Goal: Information Seeking & Learning: Find specific fact

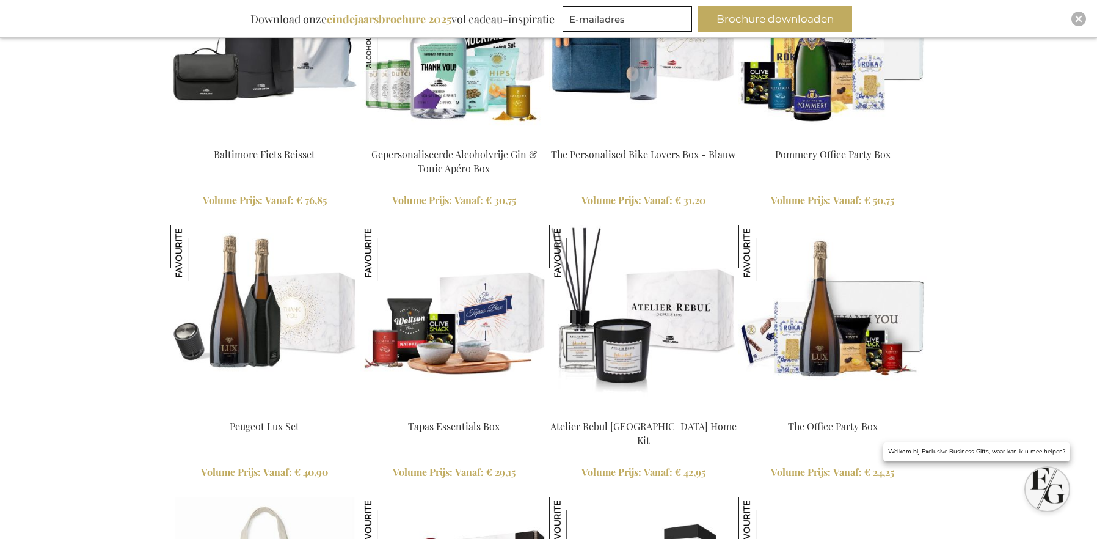
scroll to position [1448, 0]
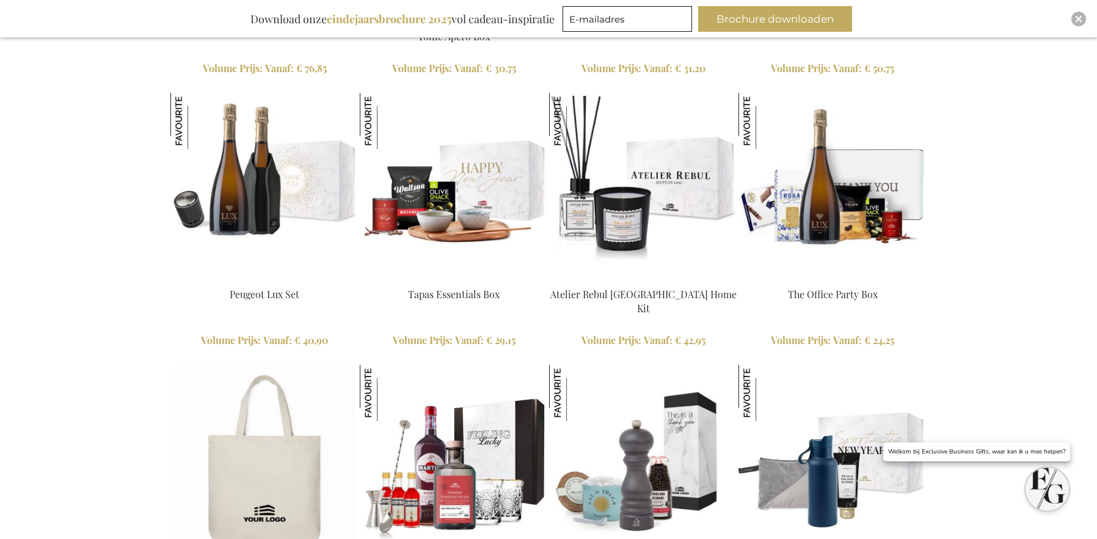
click at [490, 206] on img at bounding box center [454, 187] width 188 height 188
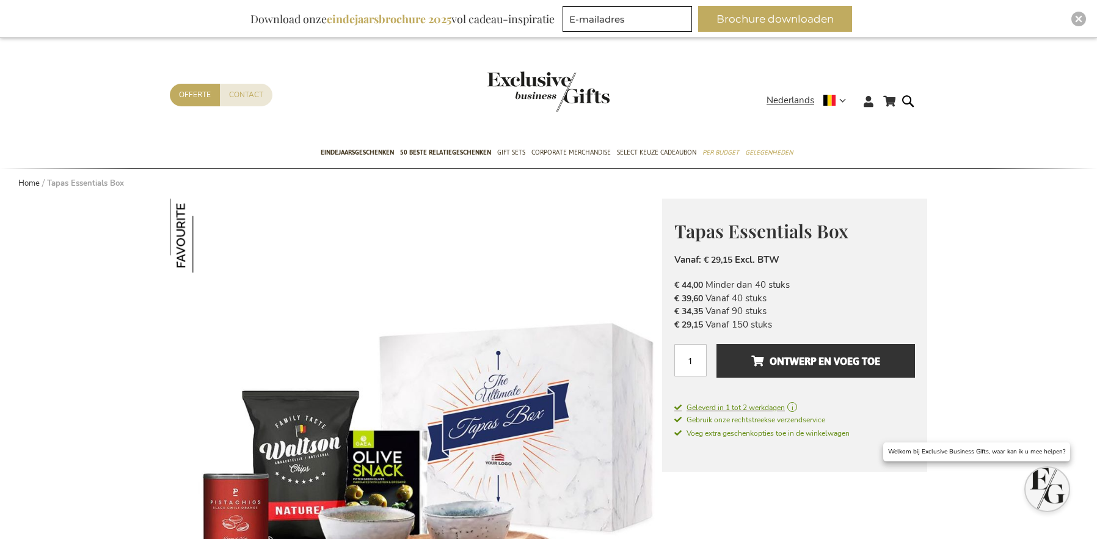
scroll to position [8, 0]
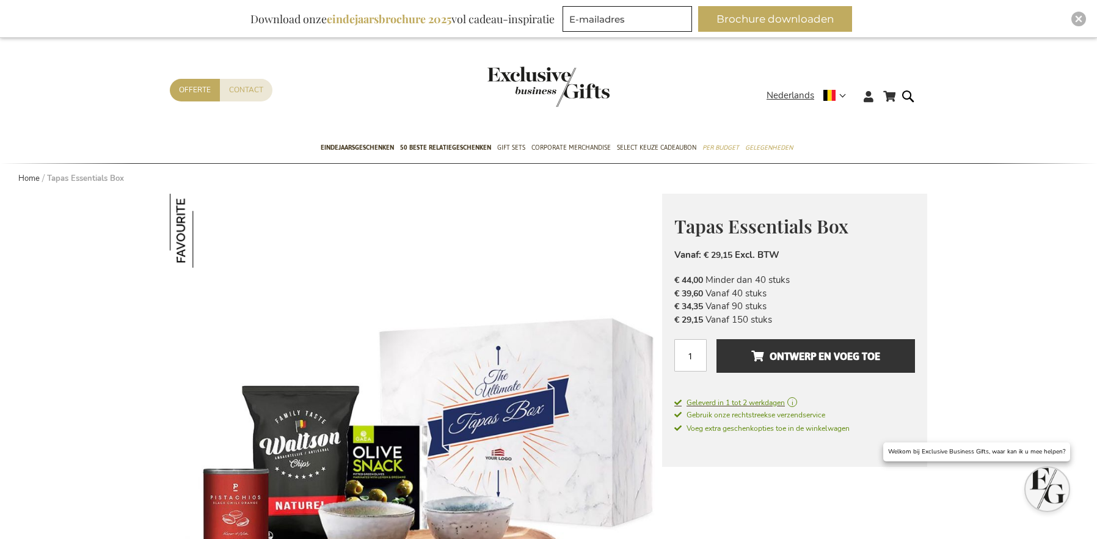
click at [798, 403] on span "Geleverd in 1 tot 2 werkdagen" at bounding box center [794, 402] width 241 height 11
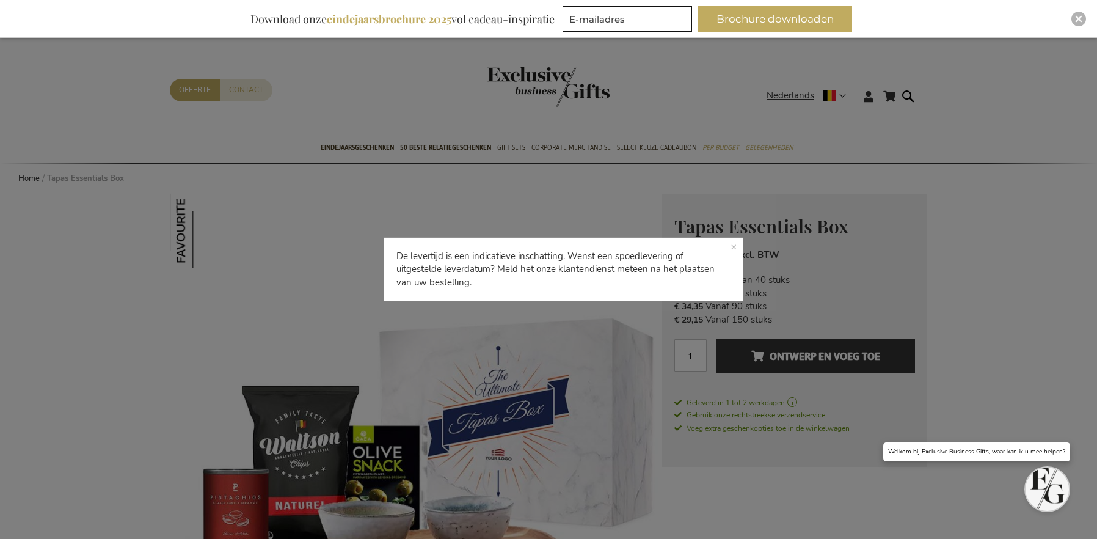
click at [835, 397] on div "De levertijd is een indicatieve inschatting. Wenst een spoedlevering of uitgest…" at bounding box center [548, 269] width 1097 height 539
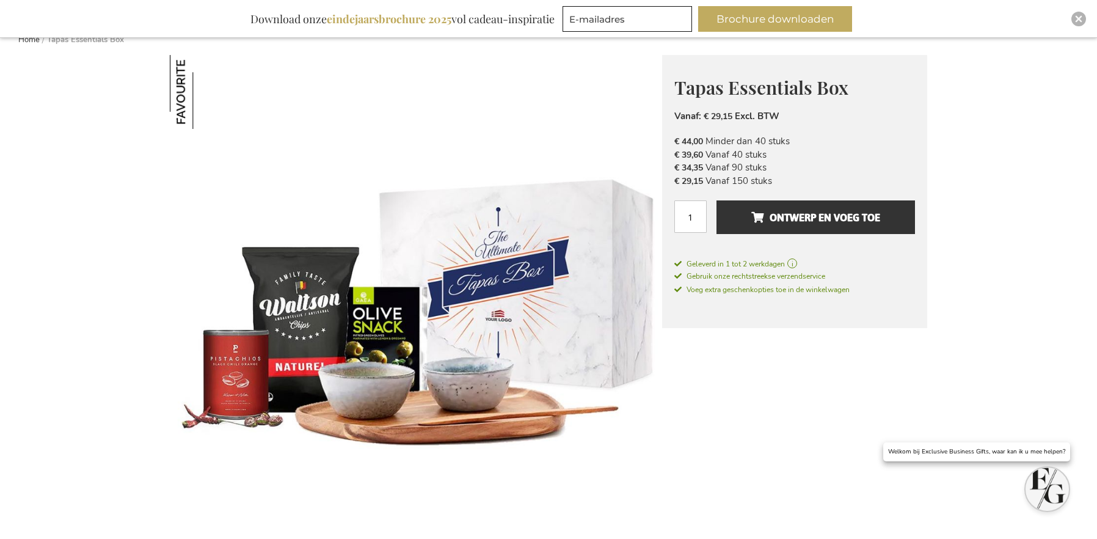
scroll to position [0, 0]
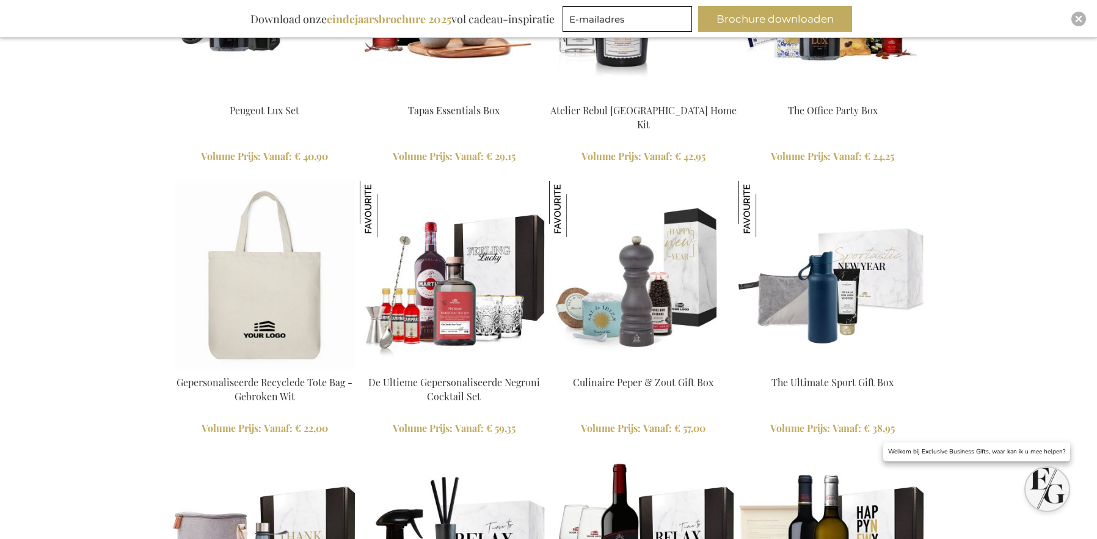
scroll to position [1688, 0]
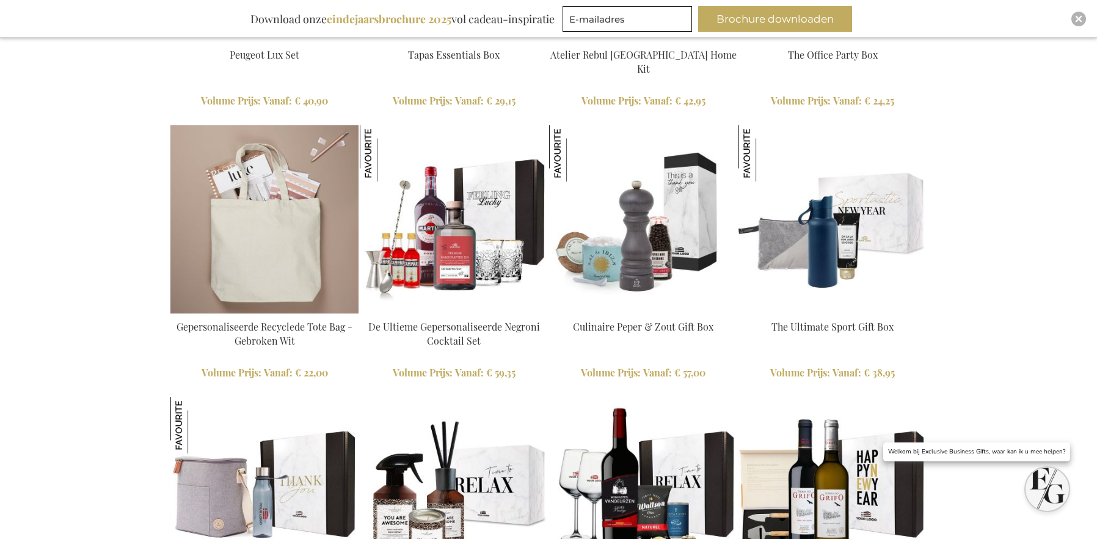
click at [273, 225] on img at bounding box center [264, 219] width 188 height 188
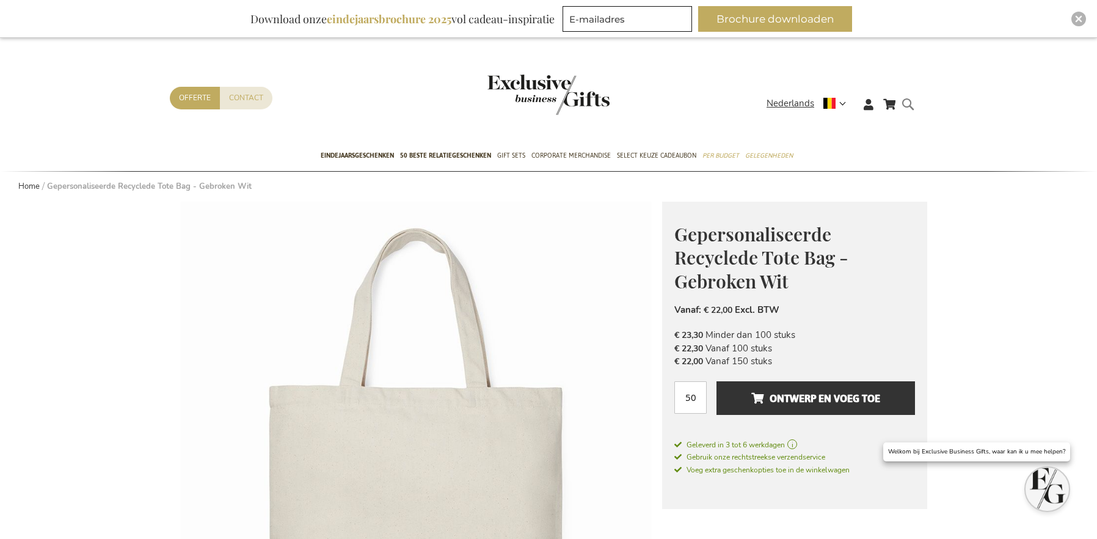
click at [914, 107] on form "Search Search" at bounding box center [911, 114] width 12 height 35
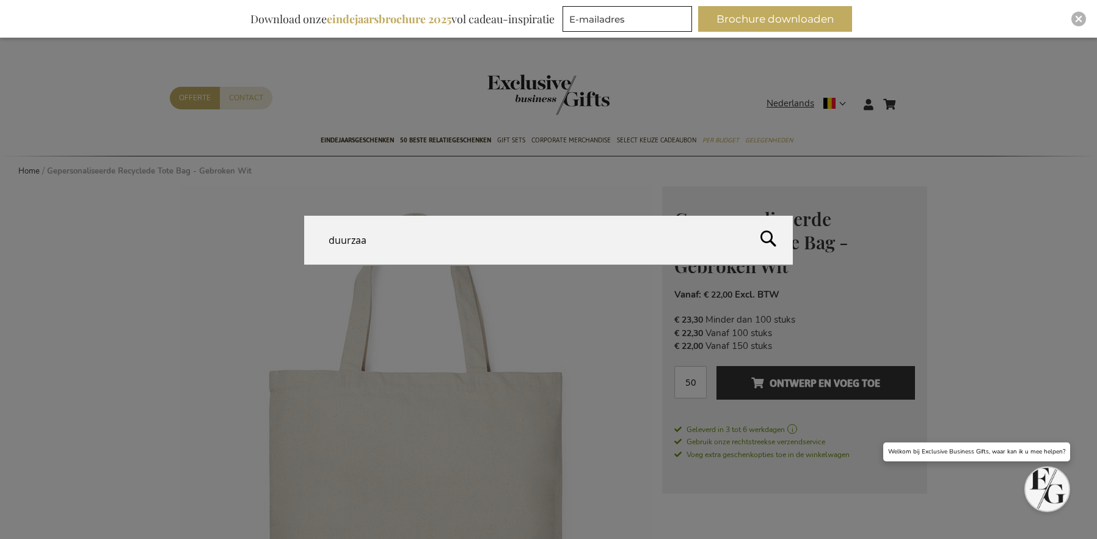
type input "duurzaam"
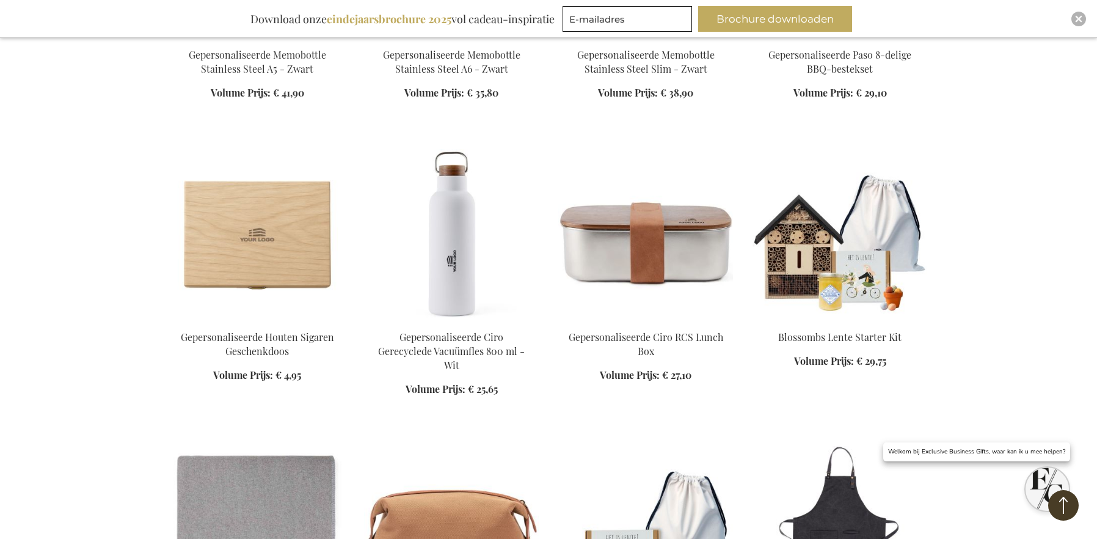
scroll to position [2480, 0]
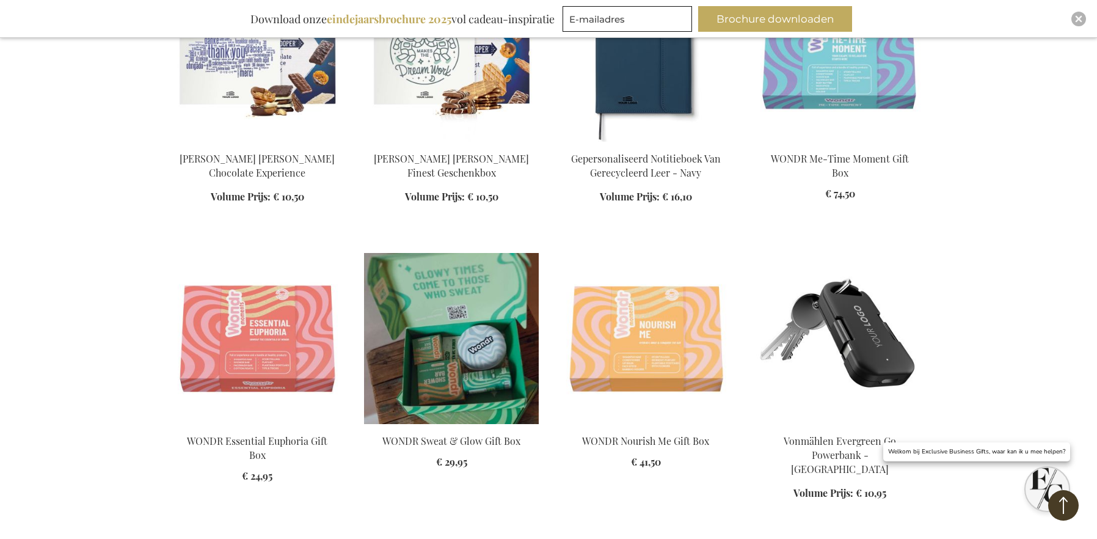
scroll to position [583, 0]
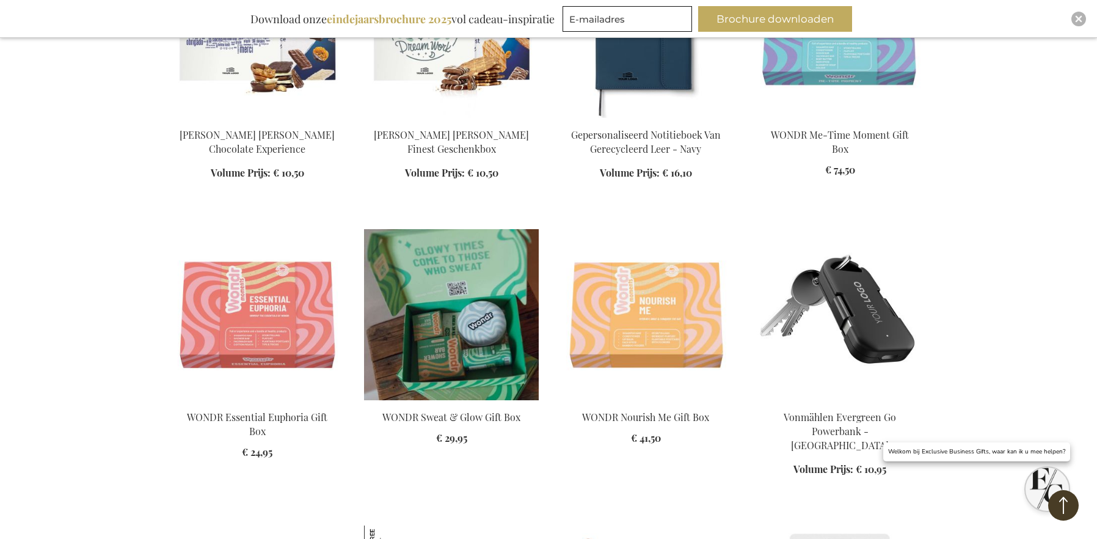
click at [450, 293] on img at bounding box center [451, 314] width 175 height 171
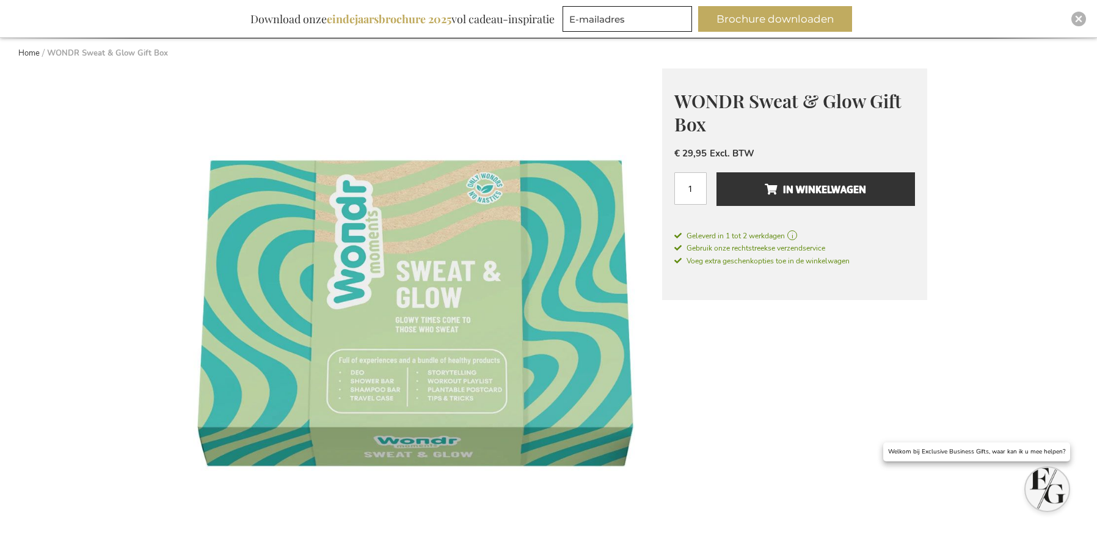
scroll to position [117, 0]
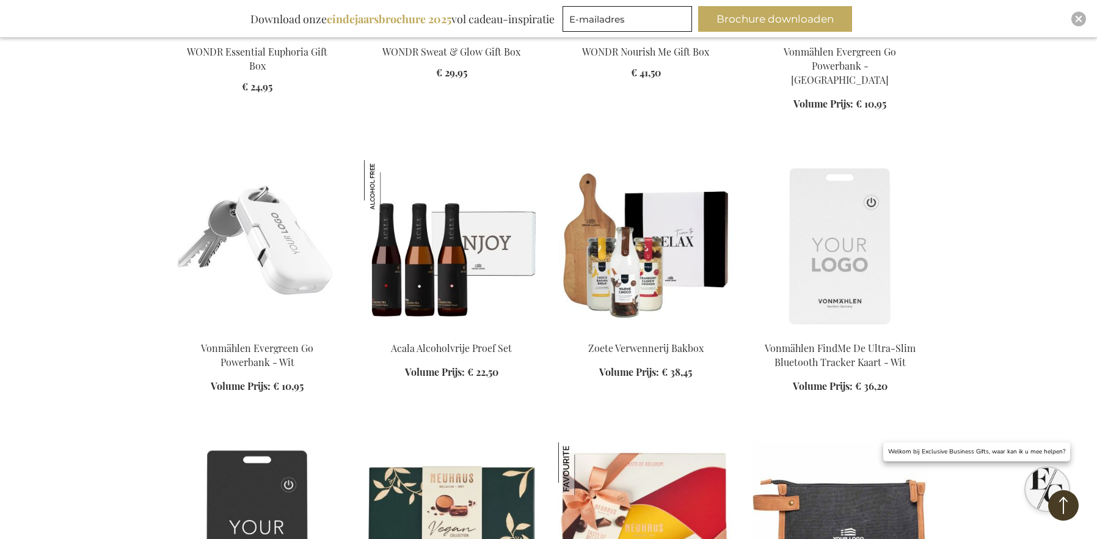
scroll to position [1101, 0]
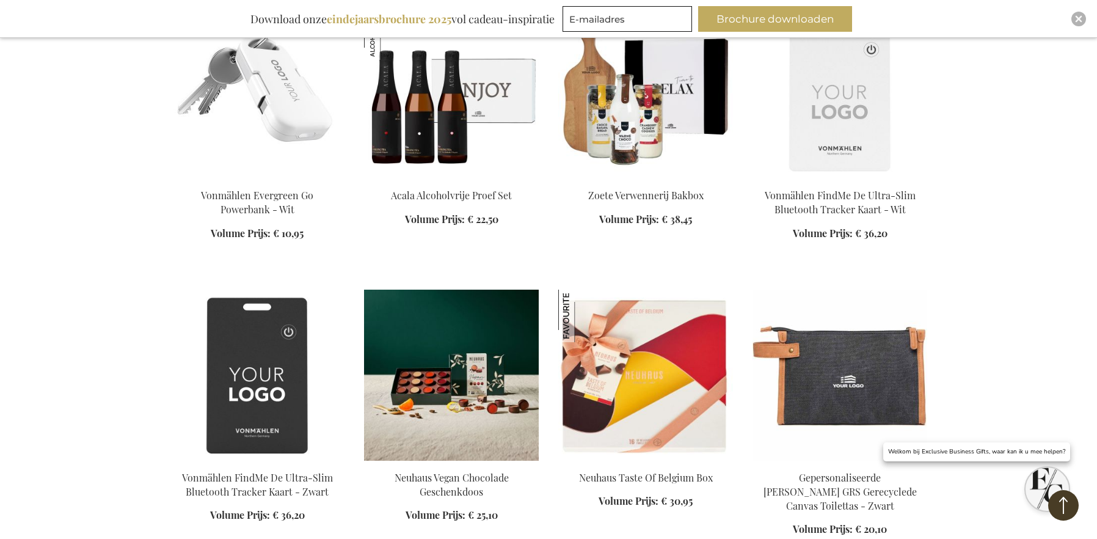
click at [450, 317] on img at bounding box center [451, 375] width 175 height 171
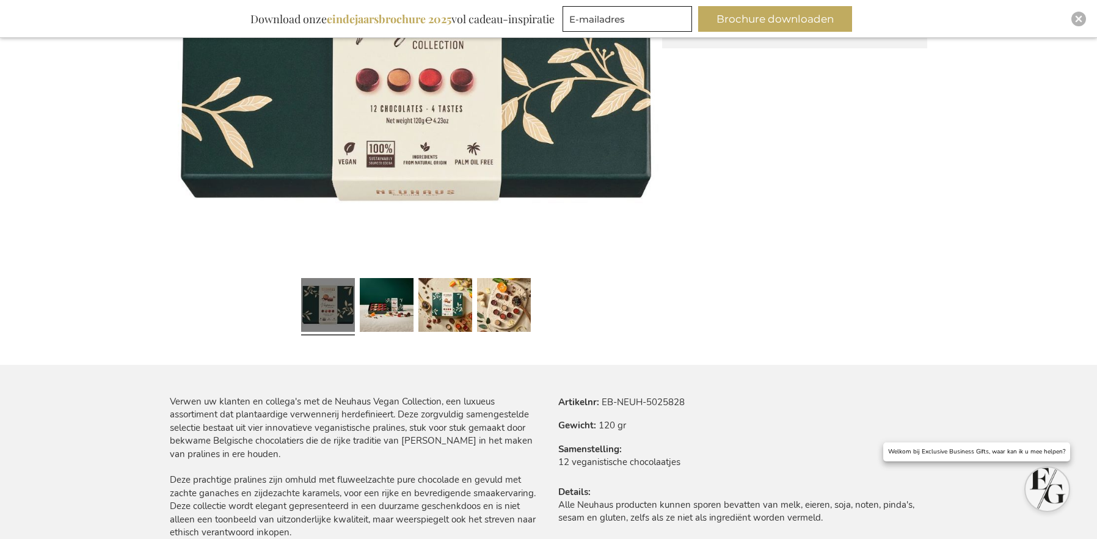
scroll to position [519, 0]
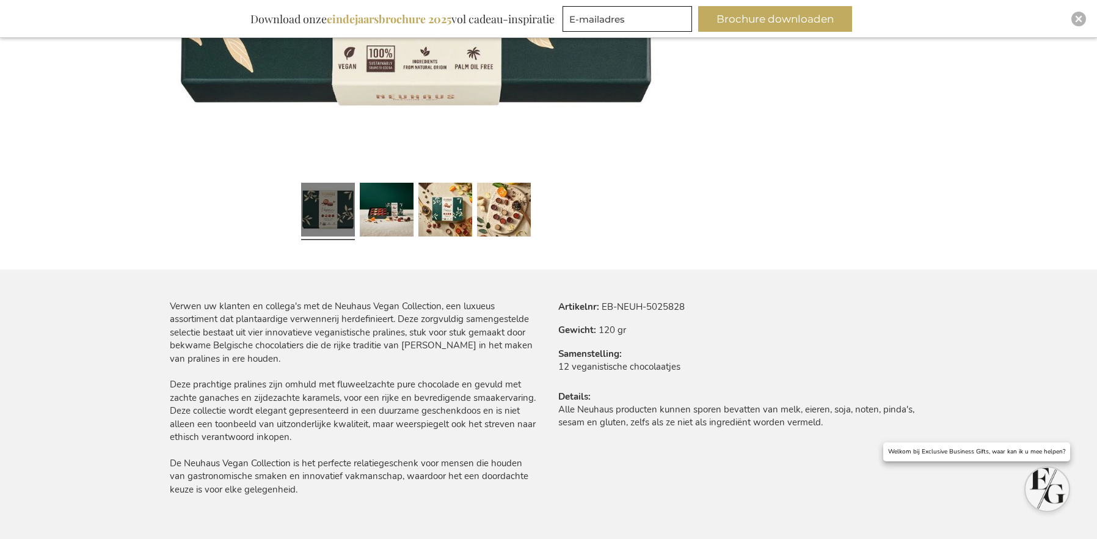
drag, startPoint x: 599, startPoint y: 305, endPoint x: 680, endPoint y: 308, distance: 81.3
click at [680, 308] on tr "Artikelnr EB-NEUH-5025828" at bounding box center [742, 306] width 369 height 13
drag, startPoint x: 685, startPoint y: 305, endPoint x: 601, endPoint y: 302, distance: 83.7
click at [601, 302] on tr "Artikelnr EB-NEUH-5025828" at bounding box center [742, 306] width 369 height 13
copy td "EB-NEUH-5025828"
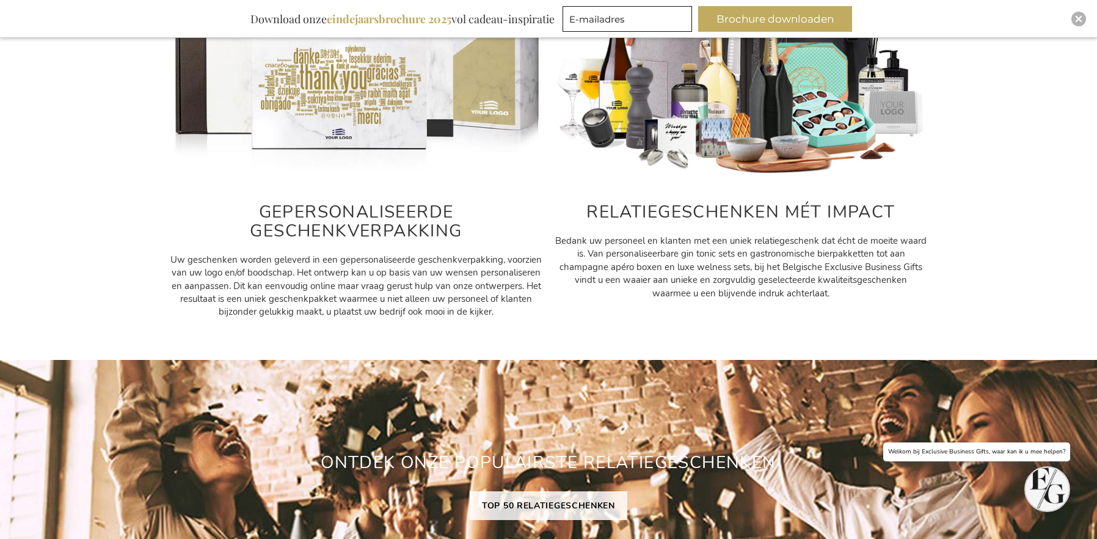
scroll to position [1013, 0]
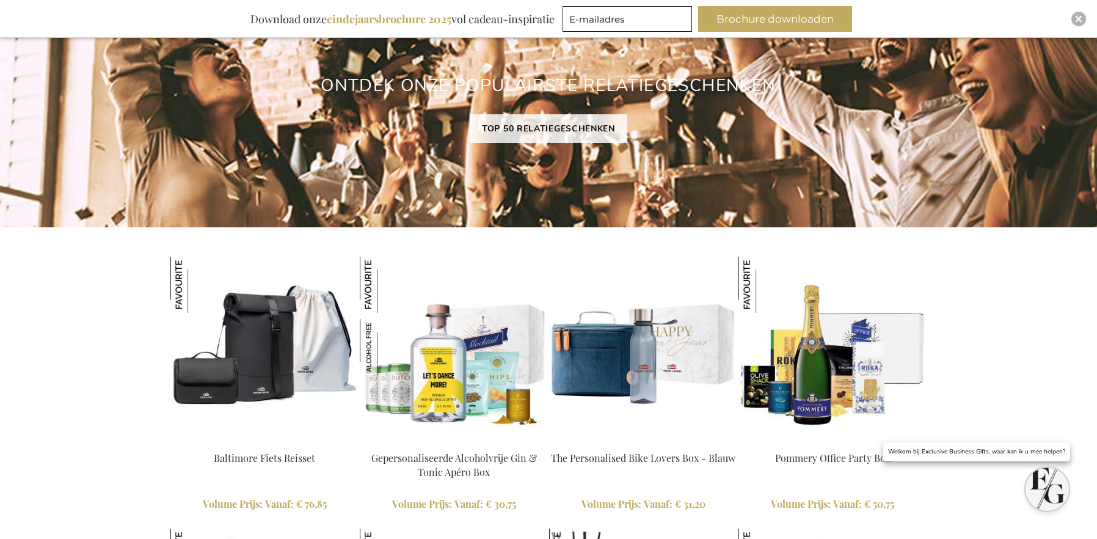
click at [461, 344] on img at bounding box center [454, 351] width 188 height 188
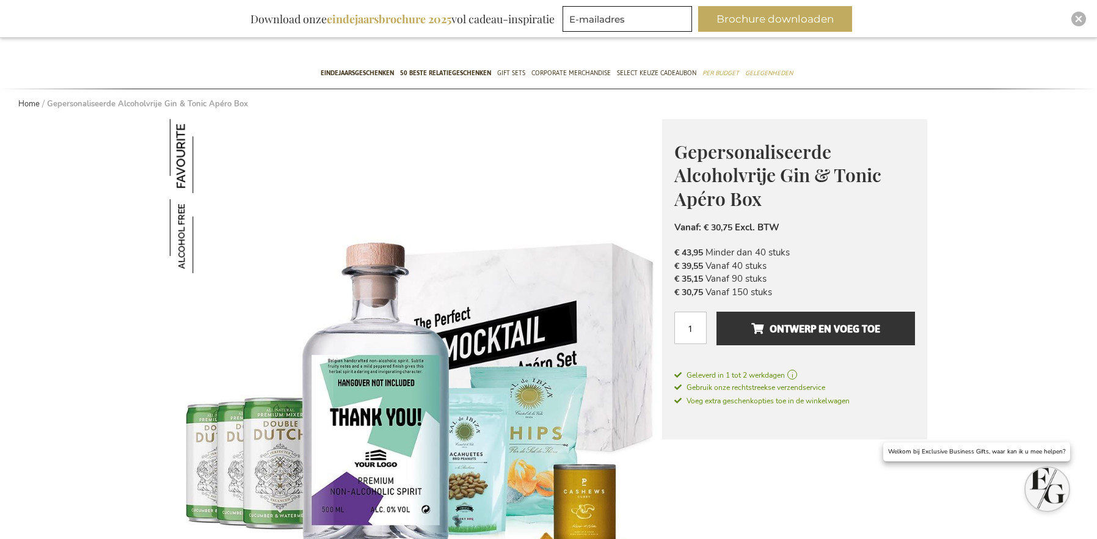
scroll to position [82, 0]
